Goal: Task Accomplishment & Management: Use online tool/utility

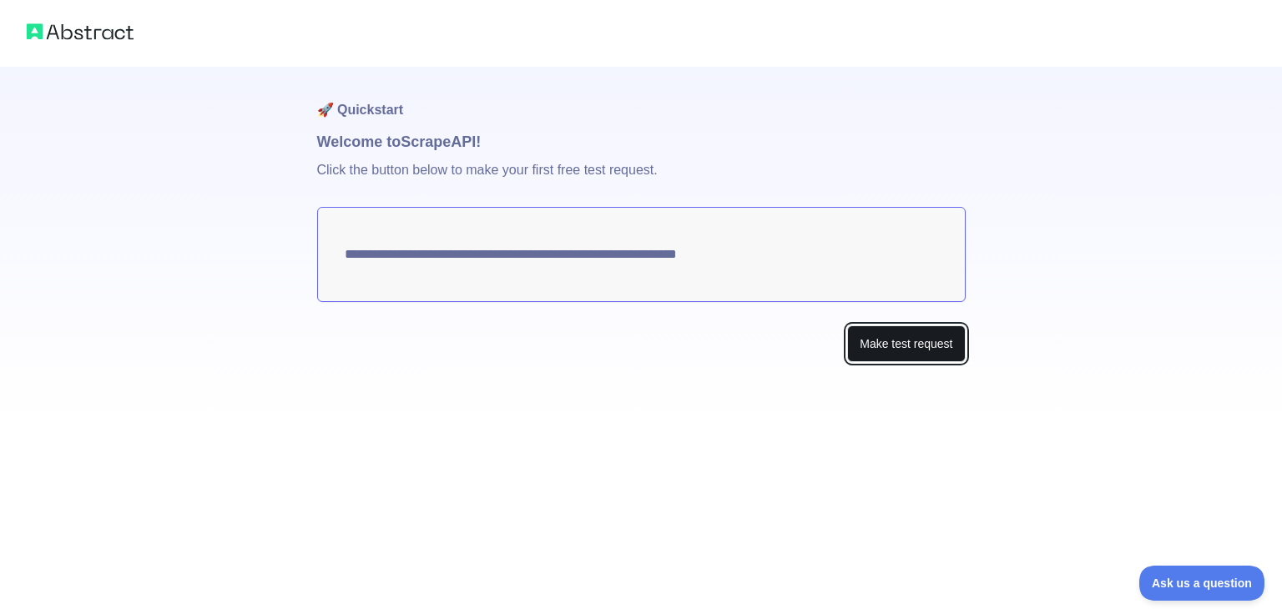
click at [923, 348] on button "Make test request" at bounding box center [906, 345] width 118 height 38
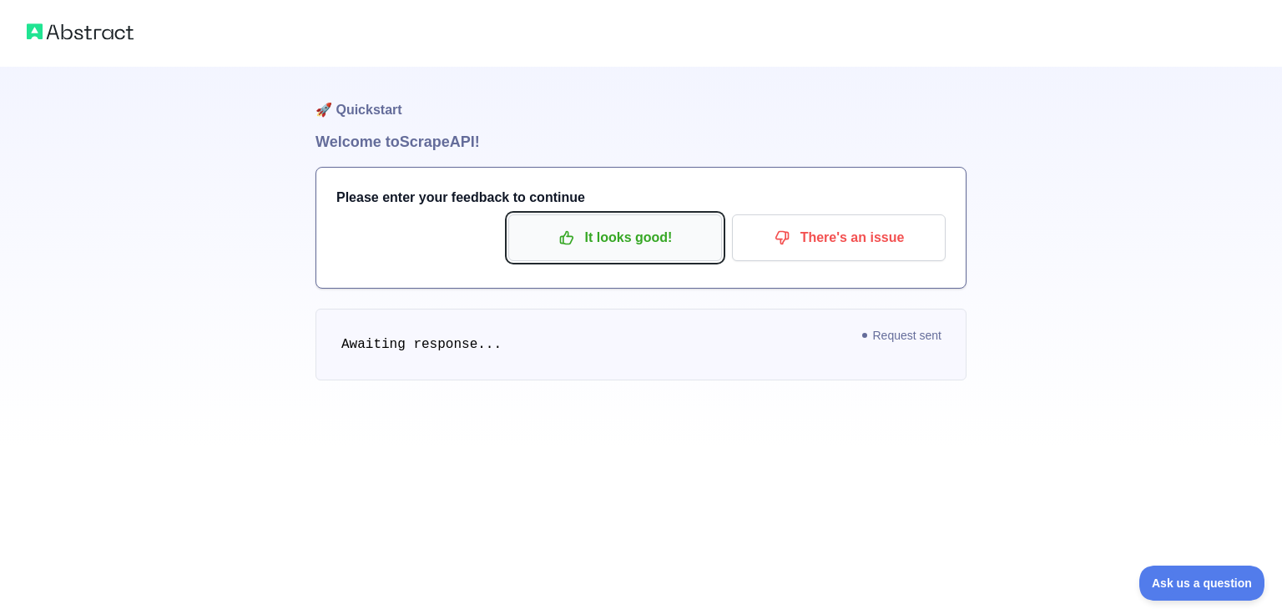
click at [653, 241] on p "It looks good!" at bounding box center [615, 238] width 189 height 28
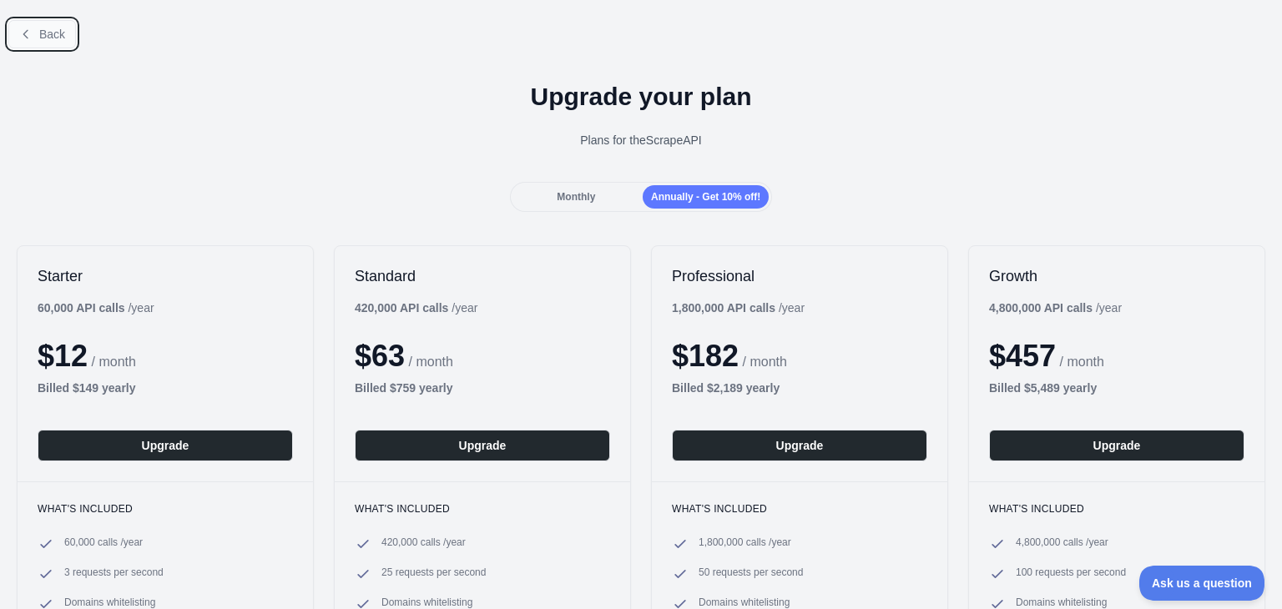
click at [40, 32] on span "Back" at bounding box center [52, 34] width 26 height 13
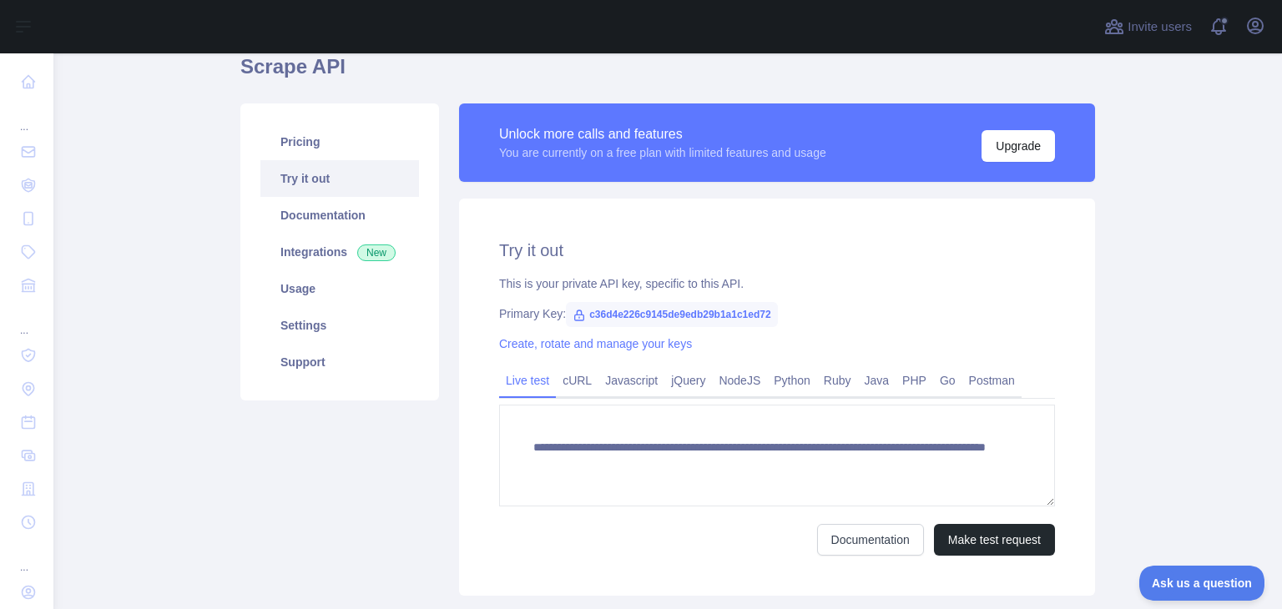
scroll to position [77, 0]
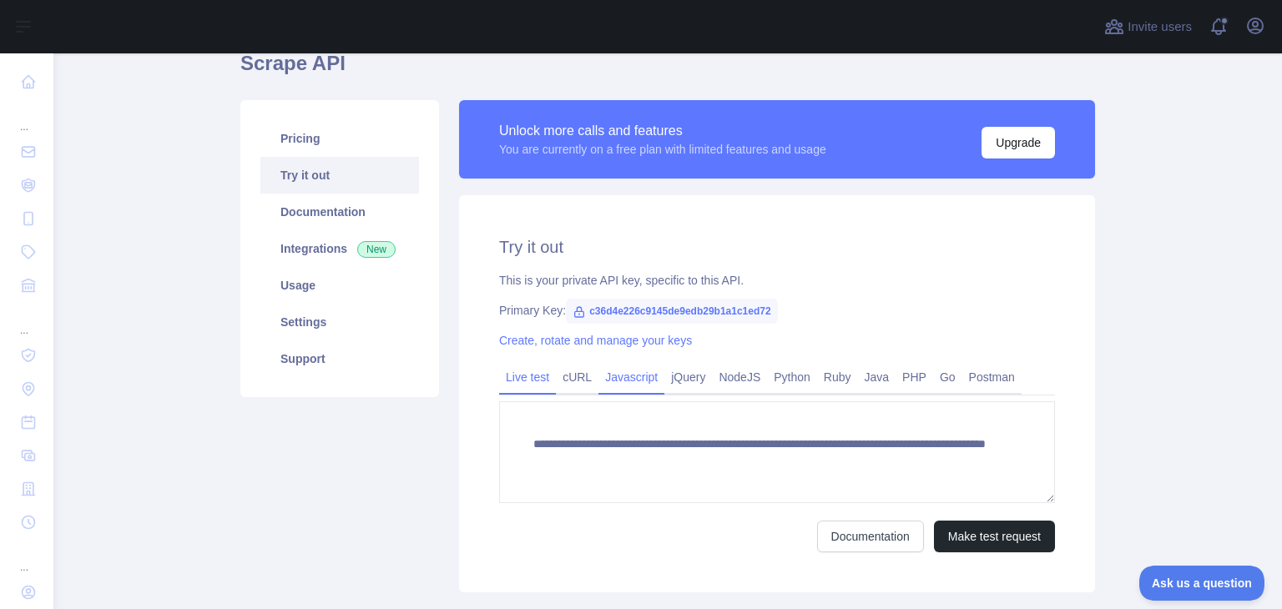
click at [641, 385] on link "Javascript" at bounding box center [632, 377] width 66 height 27
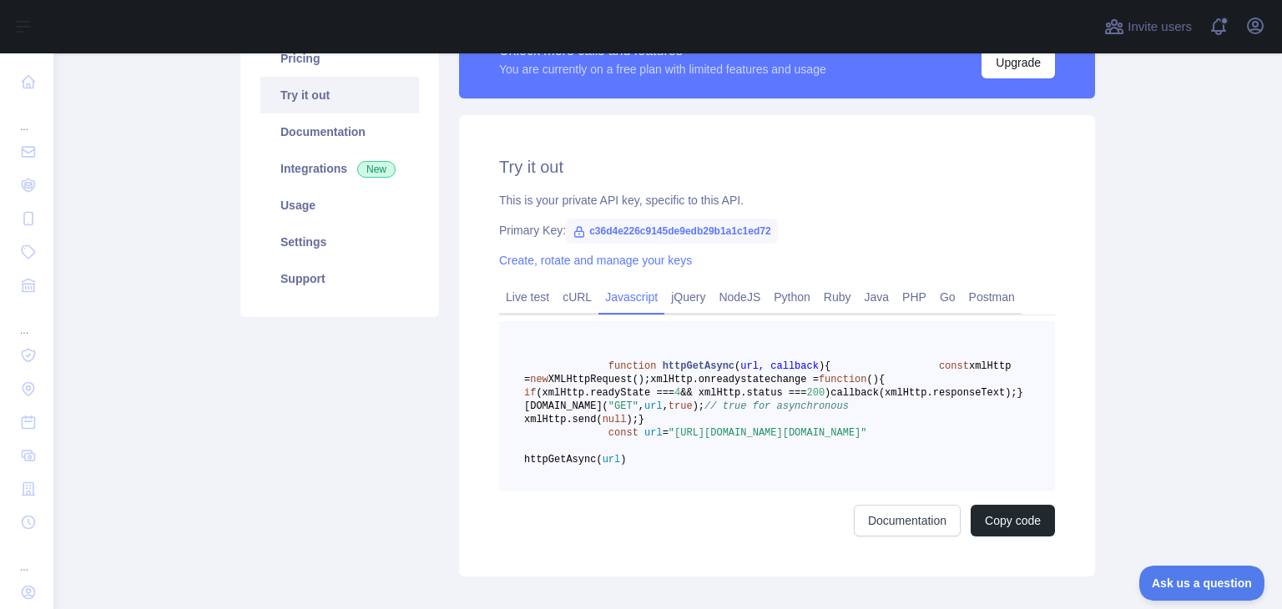
scroll to position [156, 0]
click at [573, 229] on icon at bounding box center [579, 232] width 13 height 13
drag, startPoint x: 576, startPoint y: 235, endPoint x: 775, endPoint y: 235, distance: 198.7
click at [775, 235] on div "Primary Key: c36d4e226c9145de9edb29b1a1c1ed72" at bounding box center [777, 231] width 556 height 17
copy span "c36d4e226c9145de9edb29b1a1c1ed72"
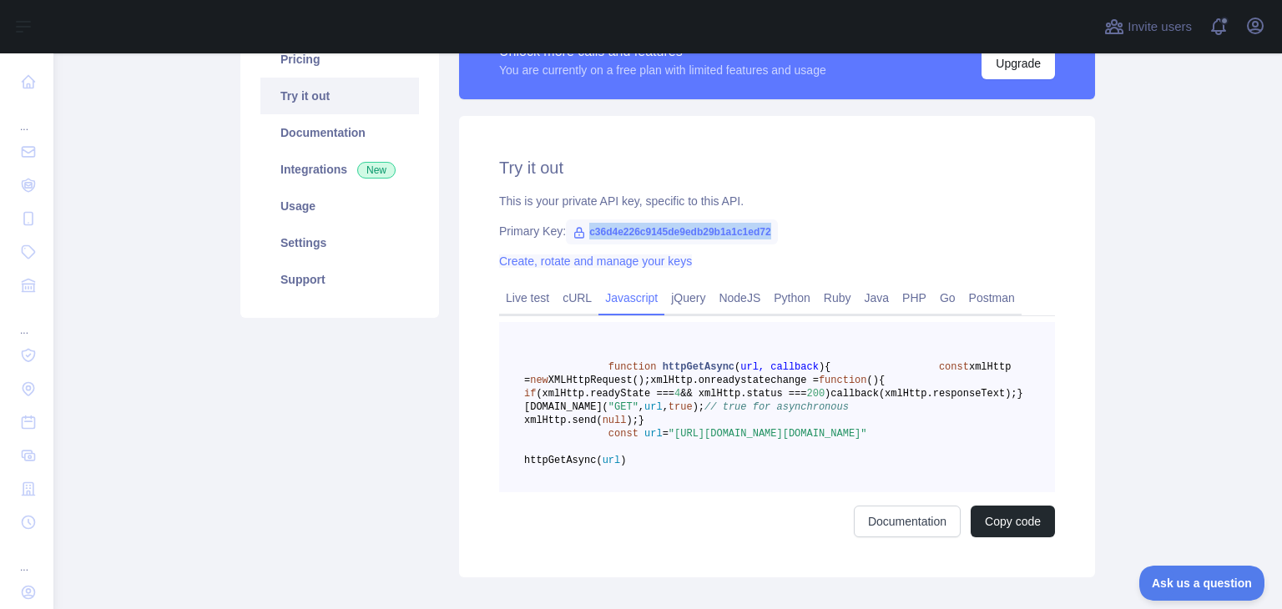
click at [653, 258] on link "Create, rotate and manage your keys" at bounding box center [595, 261] width 193 height 13
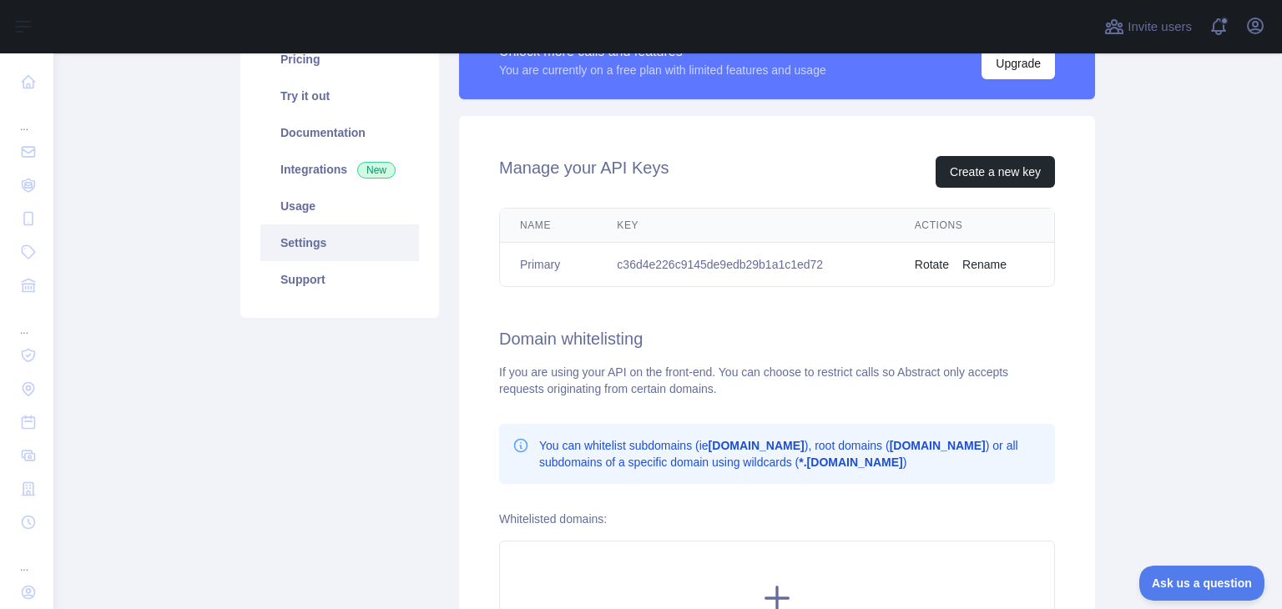
click at [609, 262] on td "c36d4e226c9145de9edb29b1a1c1ed72" at bounding box center [745, 265] width 297 height 44
drag, startPoint x: 609, startPoint y: 262, endPoint x: 781, endPoint y: 270, distance: 173.0
click at [781, 270] on td "c36d4e226c9145de9edb29b1a1c1ed72" at bounding box center [745, 265] width 297 height 44
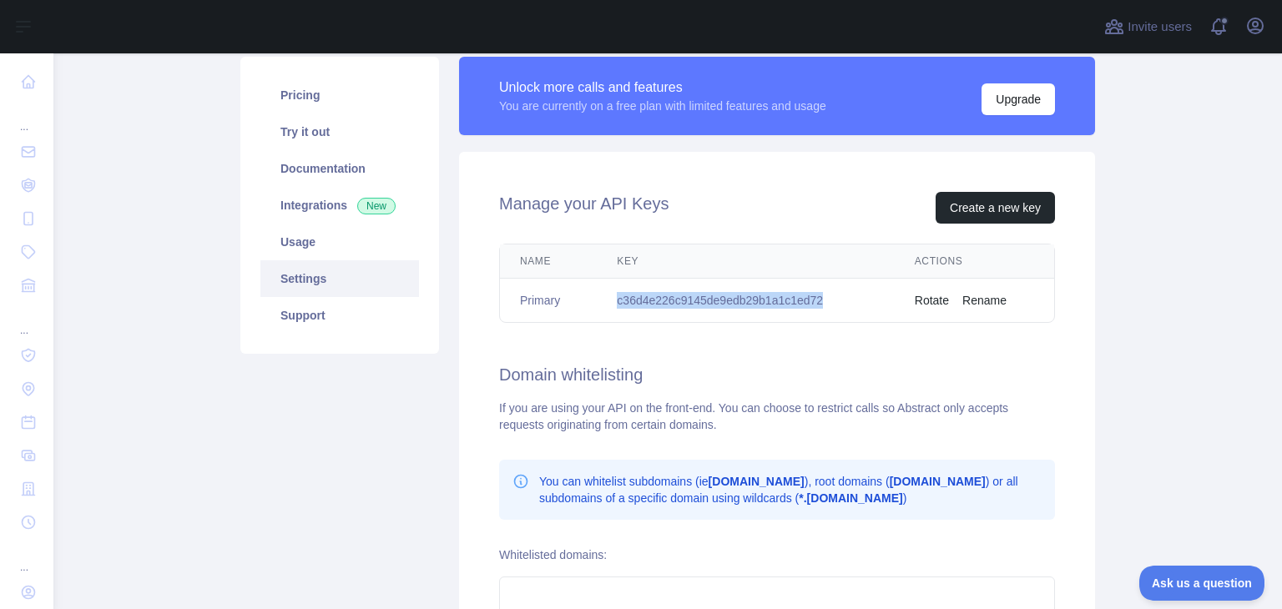
scroll to position [129, 0]
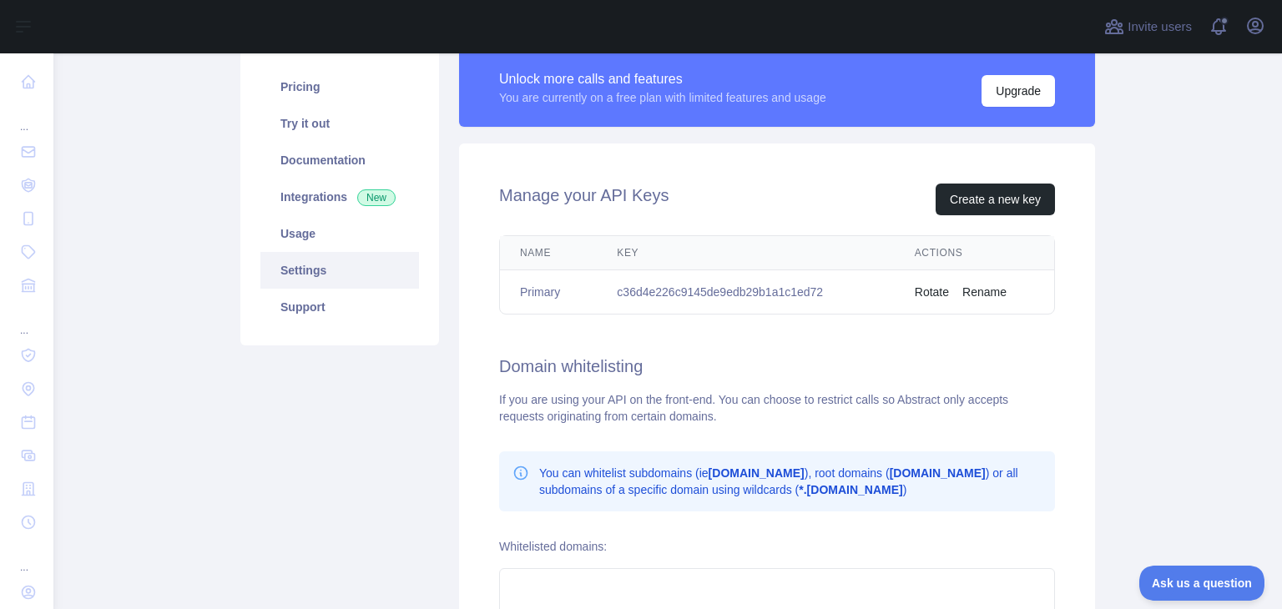
click at [866, 355] on h2 "Domain whitelisting" at bounding box center [777, 366] width 556 height 23
click at [836, 421] on div "If you are using your API on the front-end. You can choose to restrict calls so…" at bounding box center [777, 408] width 556 height 33
